Goal: Check status: Check status

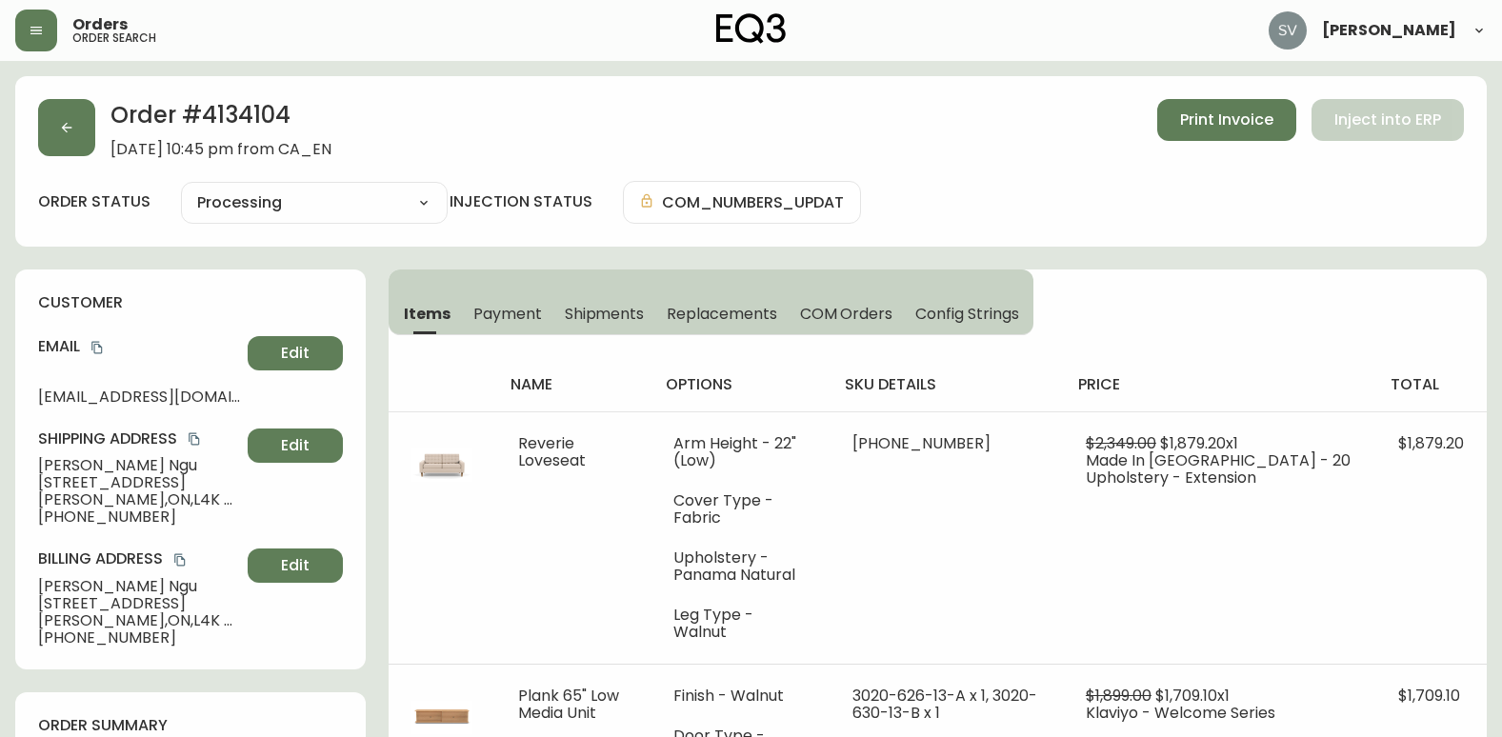
select select "PROCESSING"
click at [40, 53] on div "Orders order search [PERSON_NAME]" at bounding box center [750, 30] width 1471 height 61
click at [40, 41] on button "button" at bounding box center [36, 31] width 42 height 42
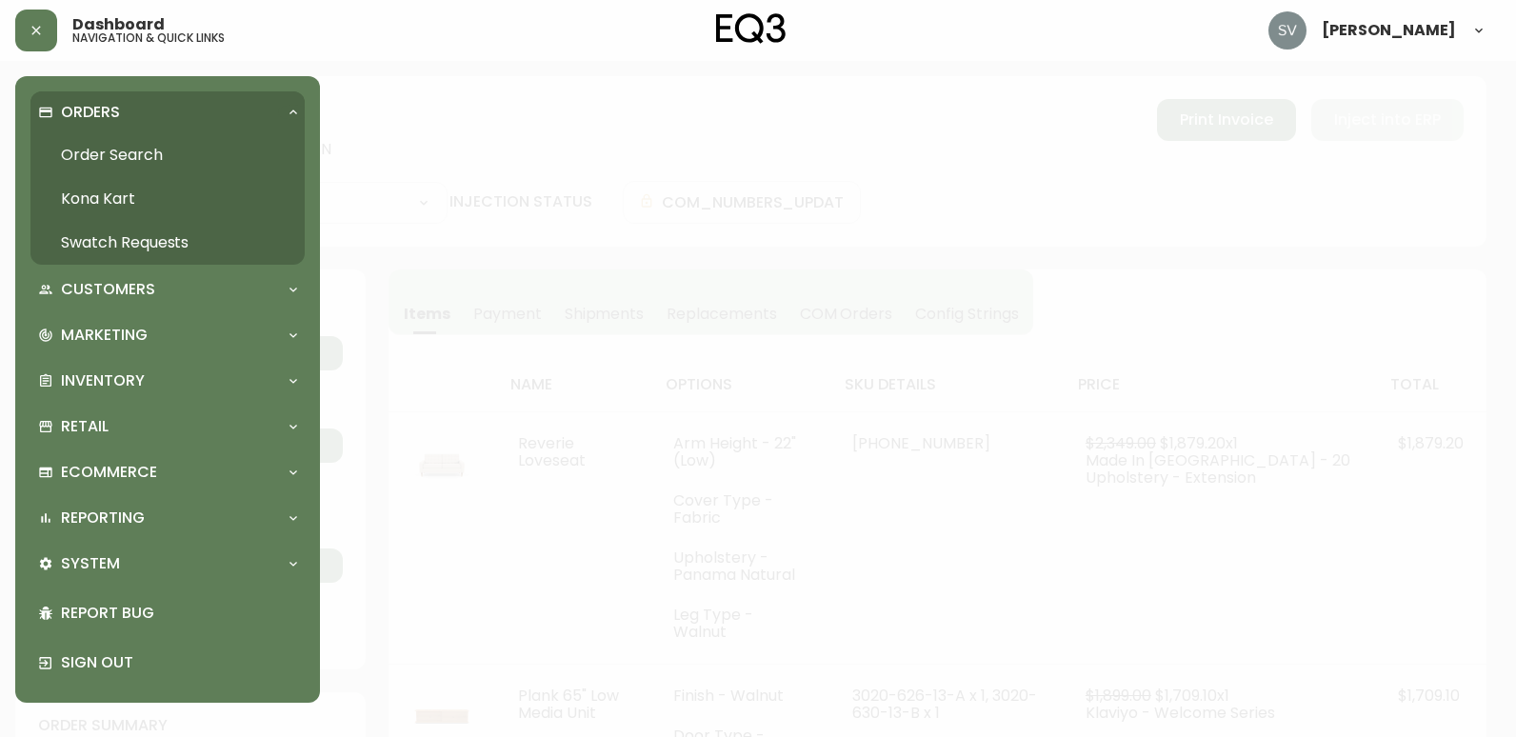
click at [119, 143] on link "Order Search" at bounding box center [167, 155] width 274 height 44
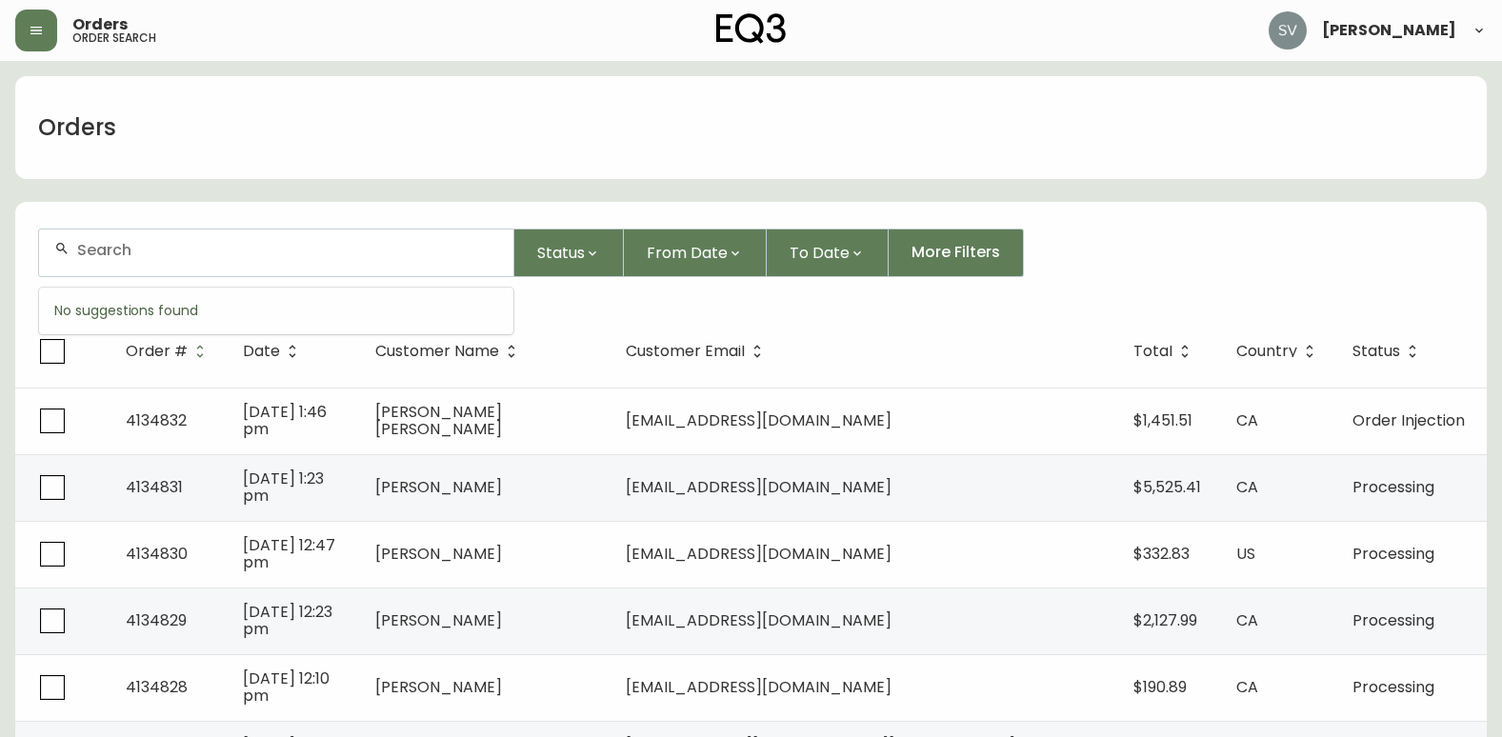
click at [241, 258] on input "text" at bounding box center [287, 250] width 421 height 18
type input "[PERSON_NAME]"
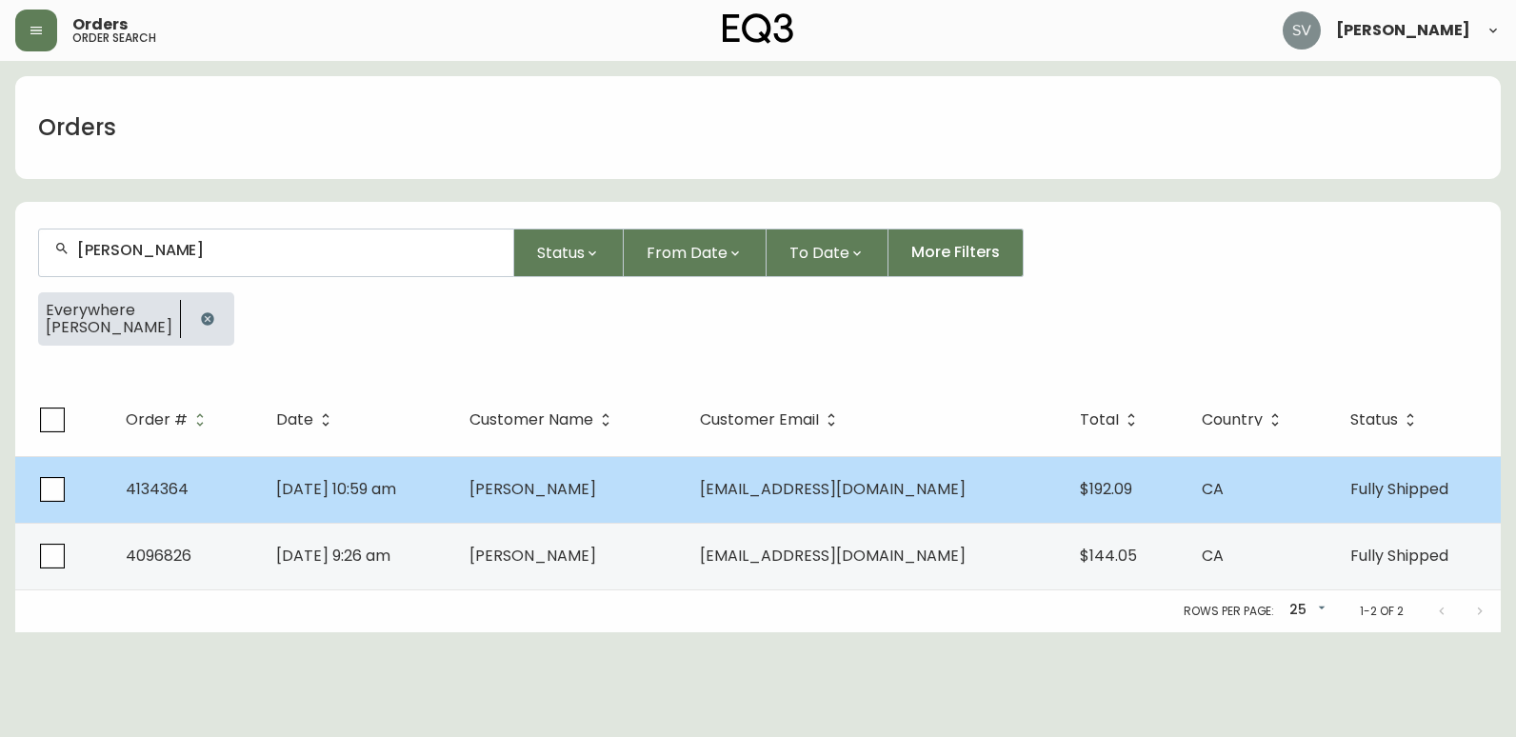
click at [685, 498] on td "[PERSON_NAME]" at bounding box center [569, 489] width 230 height 67
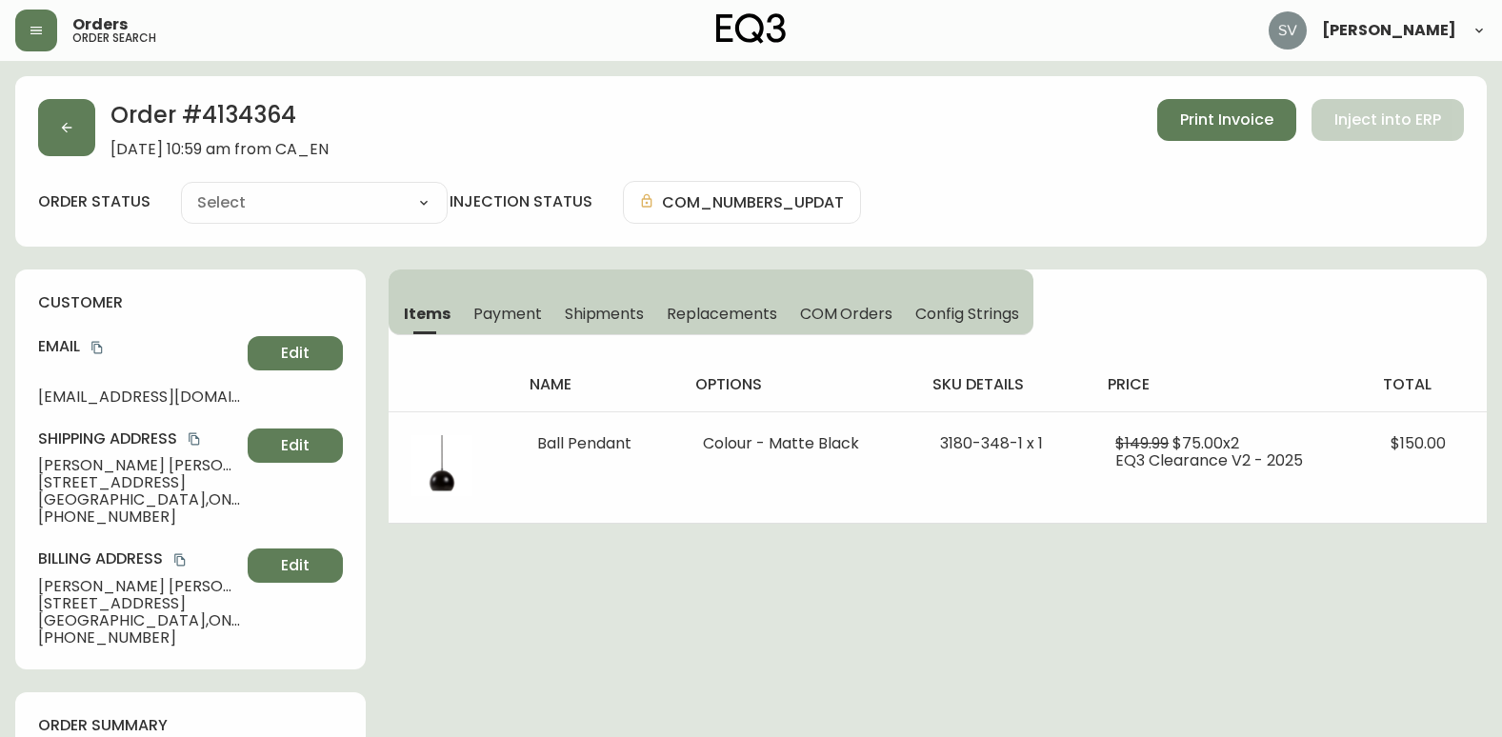
type input "Fully Shipped"
select select "FULLY_SHIPPED"
